Goal: Transaction & Acquisition: Purchase product/service

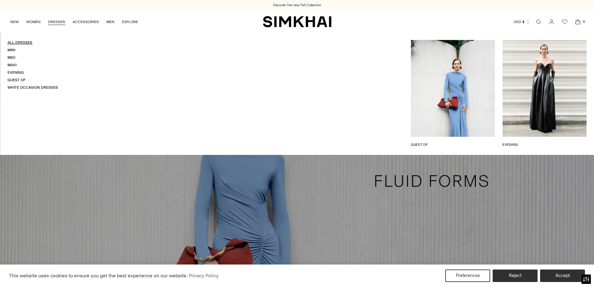
click at [17, 42] on link "All Dresses" at bounding box center [19, 42] width 25 height 4
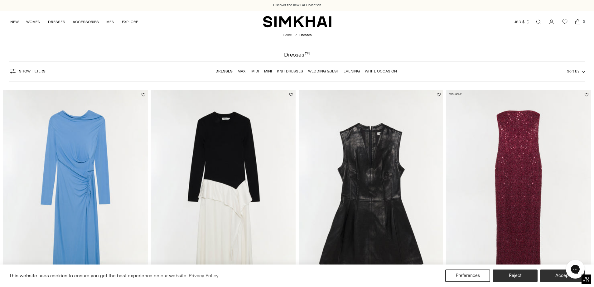
click at [379, 72] on link "White Occasion" at bounding box center [381, 71] width 32 height 4
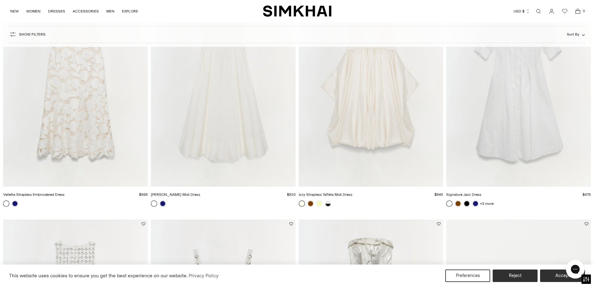
scroll to position [343, 0]
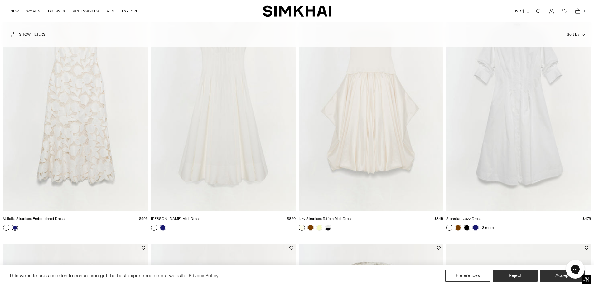
click at [13, 228] on link at bounding box center [15, 227] width 6 height 6
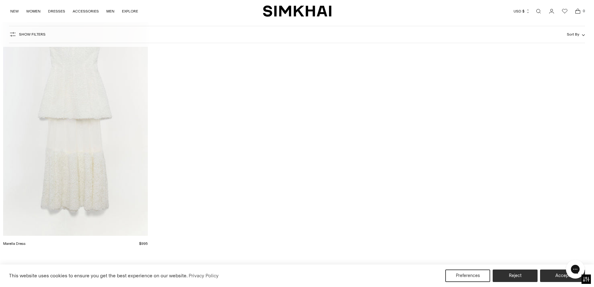
scroll to position [2120, 0]
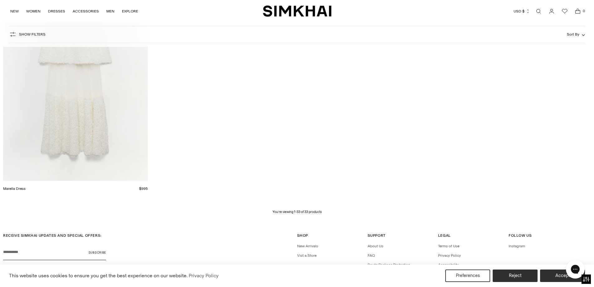
click at [0, 0] on img "Marella Dress" at bounding box center [0, 0] width 0 height 0
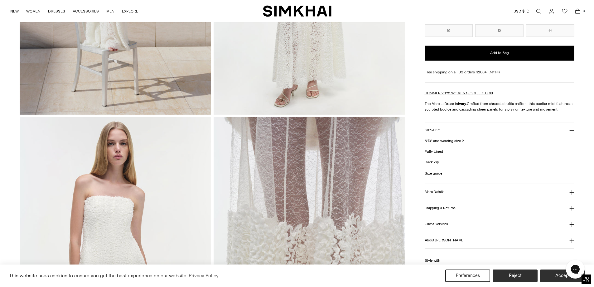
scroll to position [31, 0]
